Goal: Task Accomplishment & Management: Complete application form

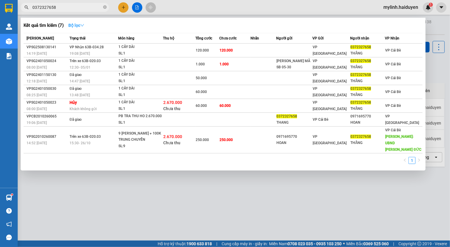
type input "0372327658"
click at [86, 22] on button "Bộ lọc" at bounding box center [76, 25] width 25 height 9
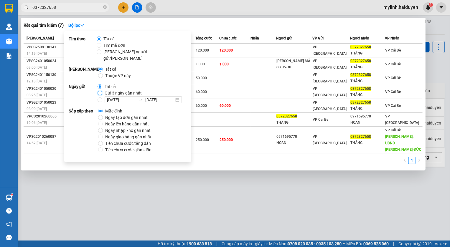
click at [100, 91] on input "Gửi 3 ngày gần nhất" at bounding box center [99, 93] width 5 height 5
radio input "true"
radio input "false"
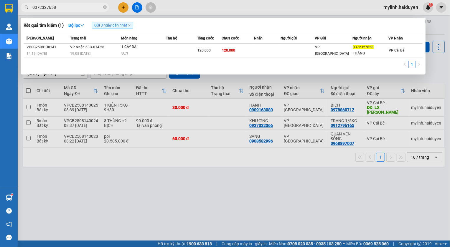
click at [171, 168] on div at bounding box center [225, 123] width 450 height 247
click at [59, 4] on input "0372327658" at bounding box center [67, 7] width 70 height 6
click at [72, 8] on input "0372327658" at bounding box center [67, 7] width 70 height 6
click at [72, 7] on input "0372327658" at bounding box center [67, 7] width 70 height 6
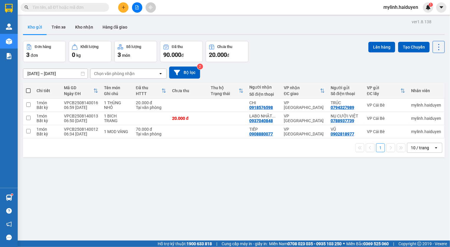
click at [120, 6] on button at bounding box center [123, 7] width 10 height 10
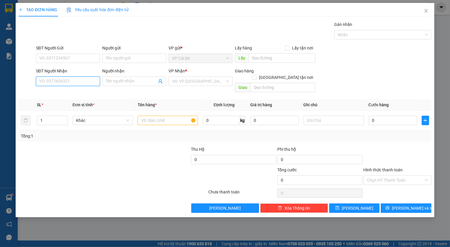
click at [83, 80] on input "SĐT Người Nhận" at bounding box center [68, 81] width 64 height 9
click at [58, 96] on div "0937331249 - BẰNG" at bounding box center [67, 93] width 57 height 6
type input "0937331249"
type input "BẰNG"
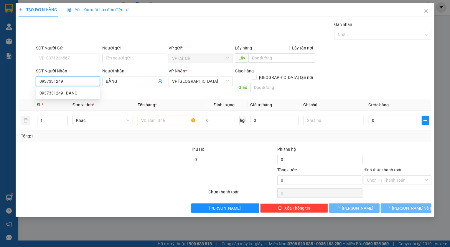
type input "20.000"
type input "0937331249"
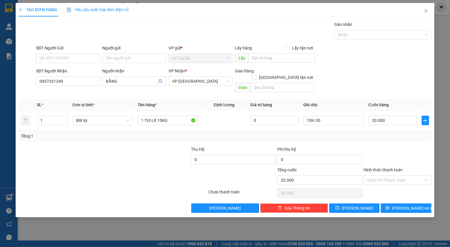
click at [62, 99] on th "SL *" at bounding box center [53, 104] width 36 height 11
click at [72, 54] on input "SĐT Người Gửi" at bounding box center [68, 58] width 64 height 9
click at [77, 79] on div "0334007909 - YẾN" at bounding box center [67, 79] width 57 height 6
type input "0334007909"
type input "YẾN"
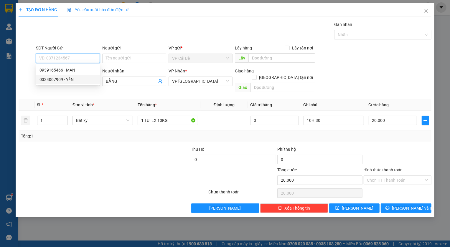
type input "CHÁO CÁ QUÊ HƯƠNG"
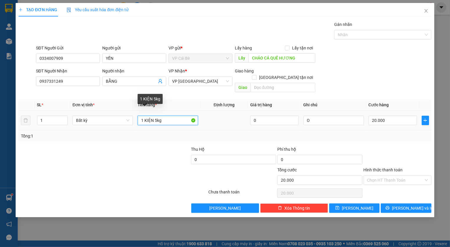
click at [157, 116] on input "1 KIỆN 5kg" at bounding box center [168, 120] width 60 height 9
type input "1 KIỆN 12kg"
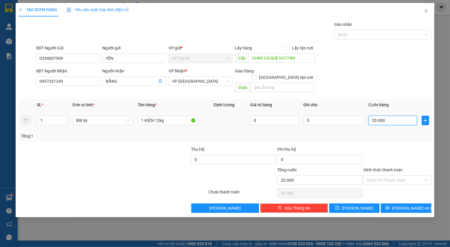
click at [387, 116] on input "20.000" at bounding box center [392, 120] width 49 height 9
type input "3"
type input "30"
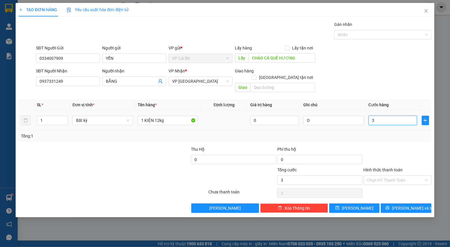
type input "30"
type input "30.000"
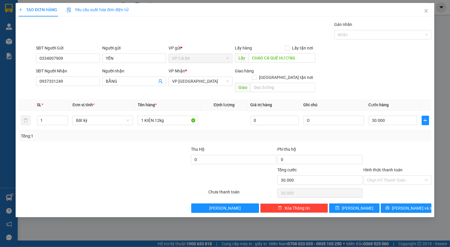
click at [398, 138] on div "Transit Pickup Surcharge Ids Transit Deliver Surcharge Ids Transit Deliver Surc…" at bounding box center [225, 117] width 412 height 192
click at [334, 116] on input "O" at bounding box center [333, 120] width 60 height 9
type input "10H30"
click at [359, 205] on span "[PERSON_NAME]" at bounding box center [358, 208] width 32 height 6
type input "0"
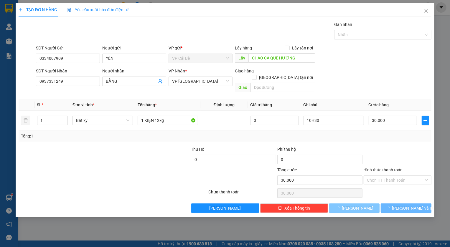
type input "0"
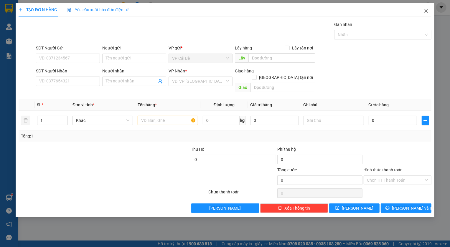
click at [427, 9] on icon "close" at bounding box center [426, 11] width 5 height 5
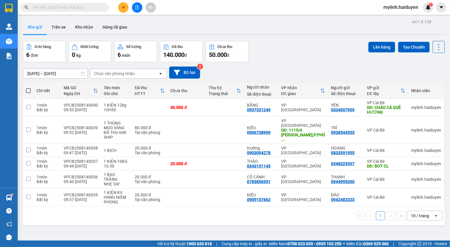
click at [93, 6] on input "text" at bounding box center [67, 7] width 70 height 6
